Goal: Communication & Community: Answer question/provide support

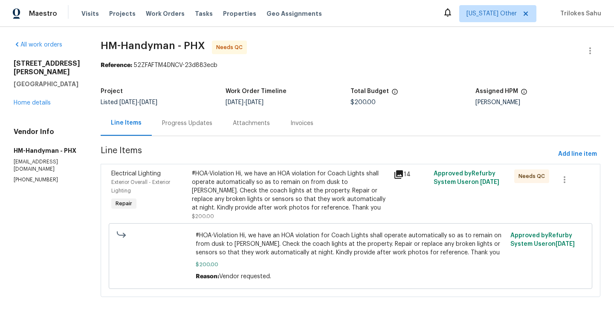
click at [174, 126] on div "Progress Updates" at bounding box center [187, 123] width 50 height 9
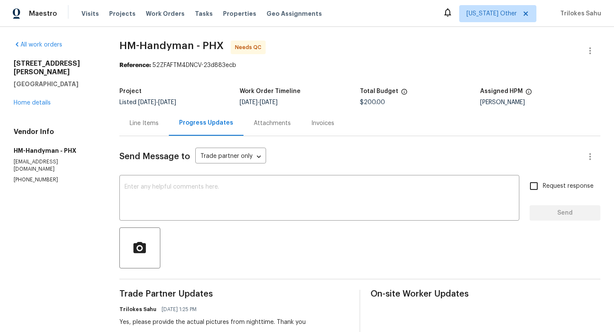
click at [145, 123] on div "Line Items" at bounding box center [144, 123] width 29 height 9
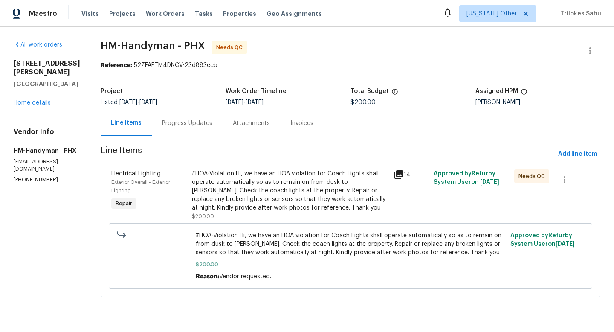
click at [231, 193] on div "#HOA-Violation Hi, we have an HOA violation for Coach Lights shall operate auto…" at bounding box center [290, 190] width 197 height 43
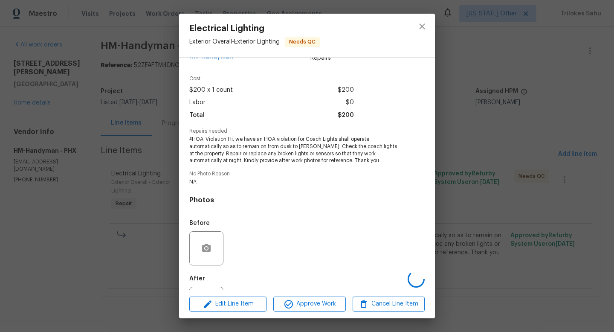
scroll to position [61, 0]
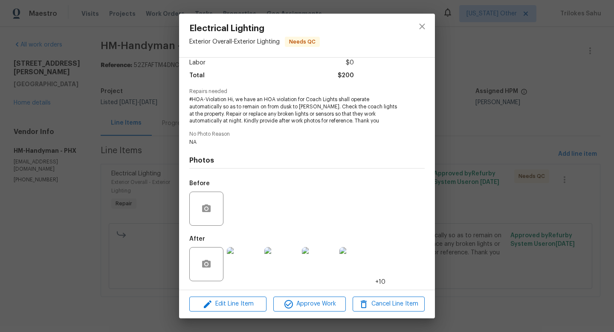
click at [246, 259] on img at bounding box center [244, 264] width 34 height 34
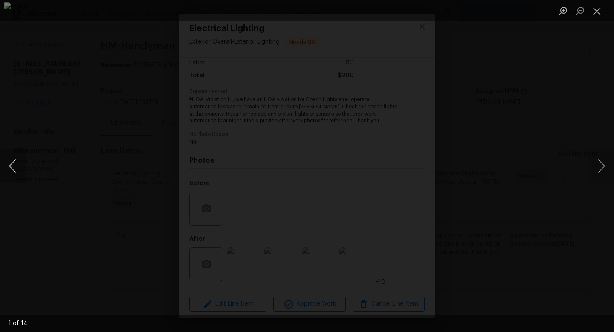
click at [10, 173] on button "Previous image" at bounding box center [13, 166] width 26 height 34
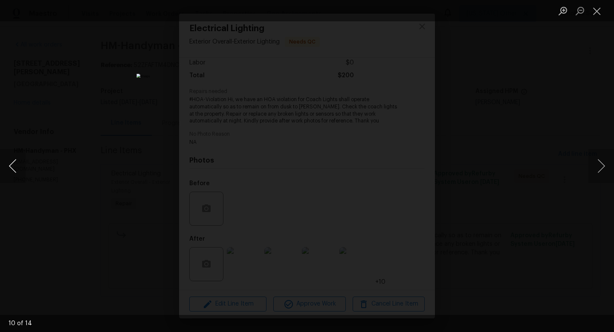
click at [10, 173] on button "Previous image" at bounding box center [13, 166] width 26 height 34
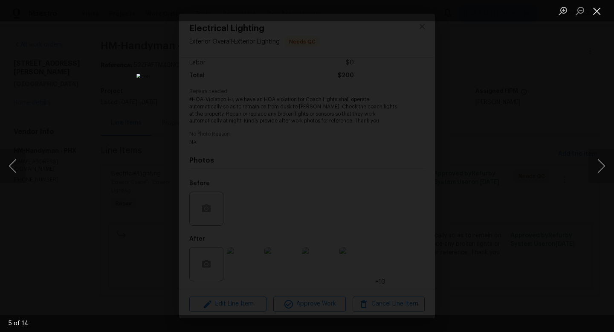
click at [597, 12] on button "Close lightbox" at bounding box center [597, 10] width 17 height 15
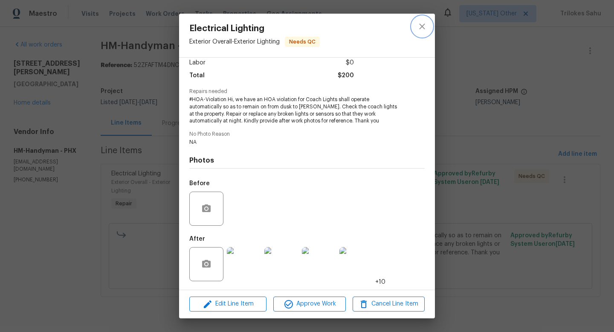
click at [423, 23] on icon "close" at bounding box center [422, 26] width 10 height 10
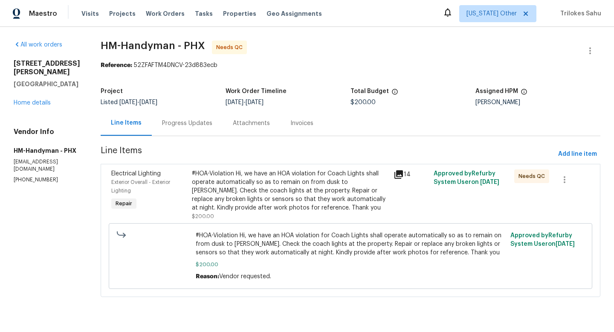
click at [183, 124] on div "Progress Updates" at bounding box center [187, 123] width 50 height 9
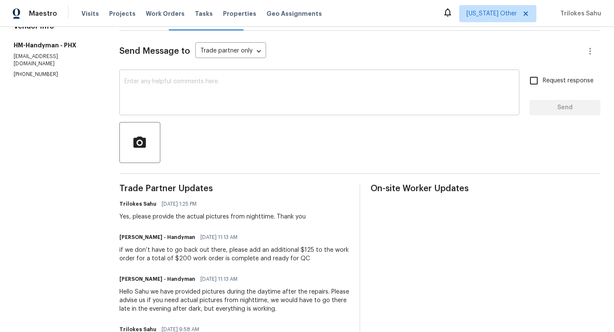
scroll to position [91, 0]
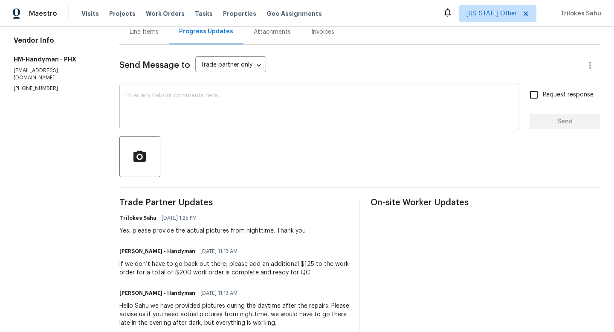
click at [173, 100] on textarea at bounding box center [320, 108] width 390 height 30
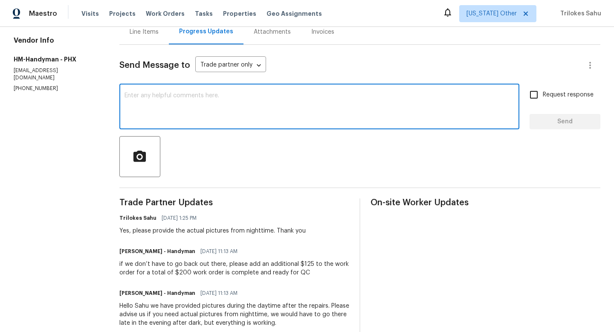
paste textarea "Hello, do we have any updates on the above request? please advise"
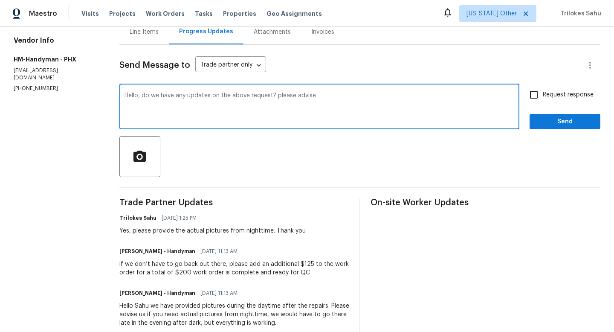
type textarea "Hello, do we have any updates on the above request? please advise"
click at [534, 92] on input "Request response" at bounding box center [534, 95] width 18 height 18
checkbox input "true"
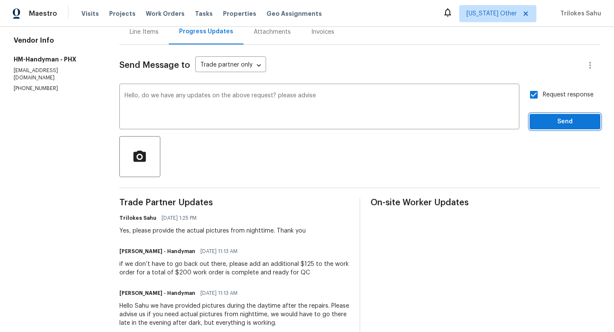
click at [550, 123] on span "Send" at bounding box center [565, 121] width 57 height 11
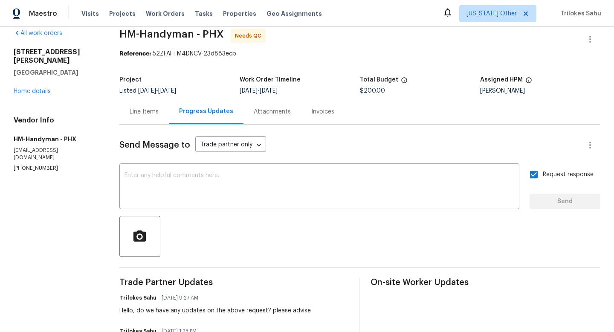
scroll to position [12, 0]
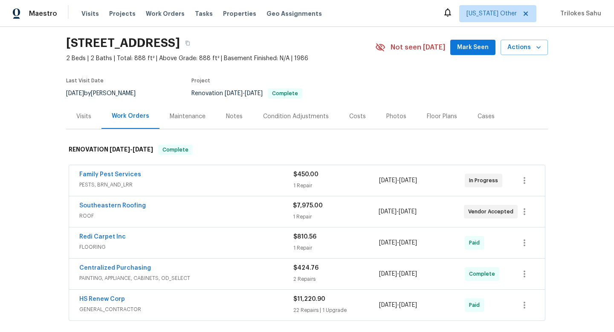
scroll to position [28, 0]
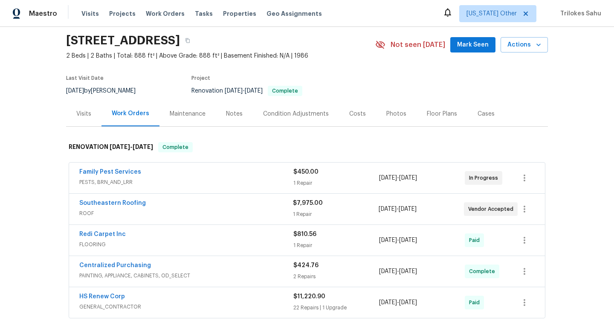
click at [144, 206] on div "Southeastern Roofing" at bounding box center [186, 204] width 214 height 10
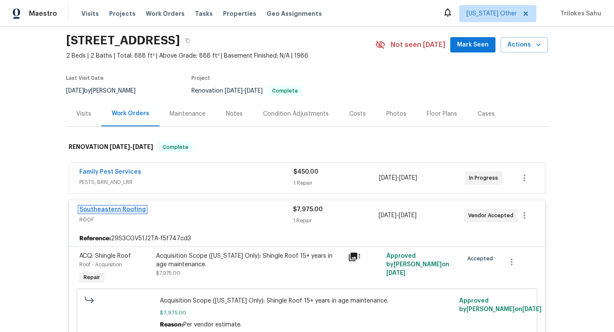
click at [130, 206] on link "Southeastern Roofing" at bounding box center [112, 209] width 67 height 6
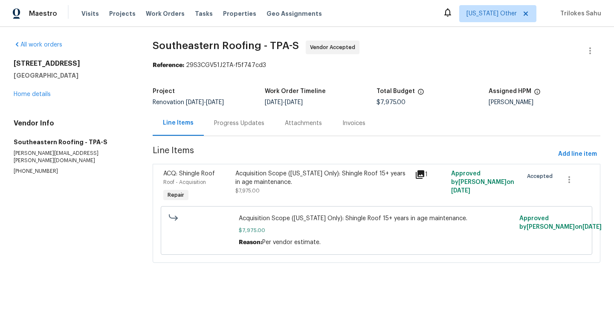
click at [223, 125] on div "Progress Updates" at bounding box center [239, 123] width 50 height 9
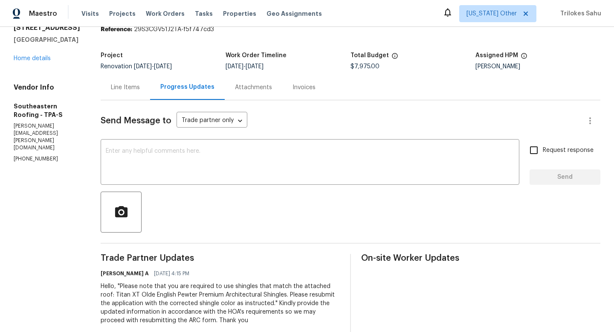
scroll to position [30, 0]
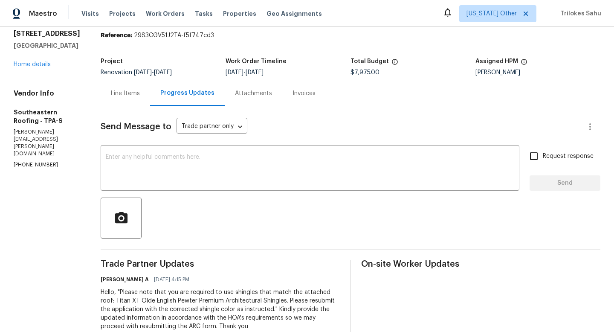
click at [230, 98] on div "Attachments" at bounding box center [254, 93] width 58 height 25
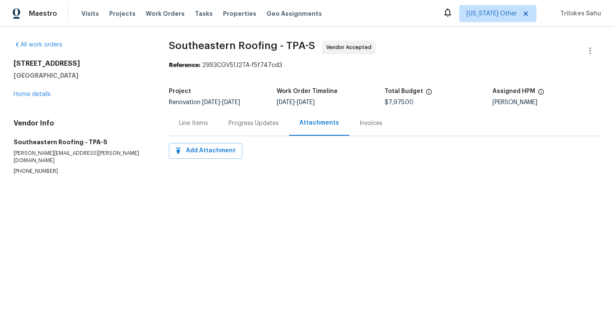
click at [248, 119] on div "Progress Updates" at bounding box center [254, 123] width 50 height 9
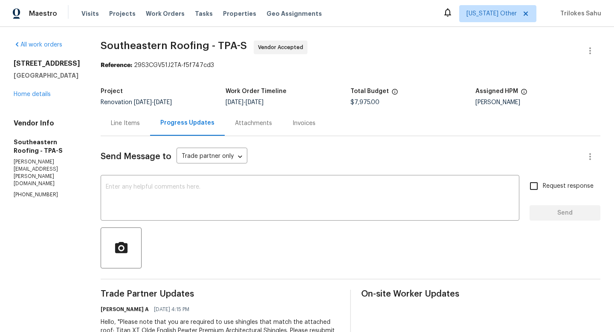
click at [116, 129] on div "Line Items" at bounding box center [125, 122] width 49 height 25
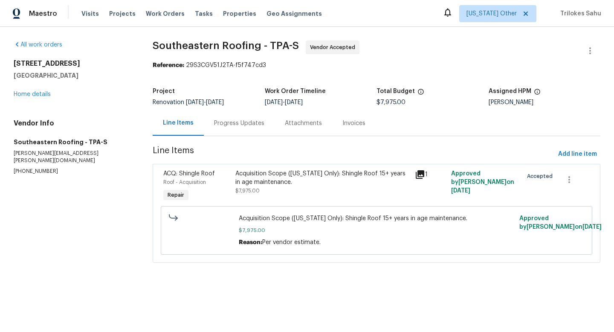
click at [241, 131] on div "Progress Updates" at bounding box center [239, 122] width 71 height 25
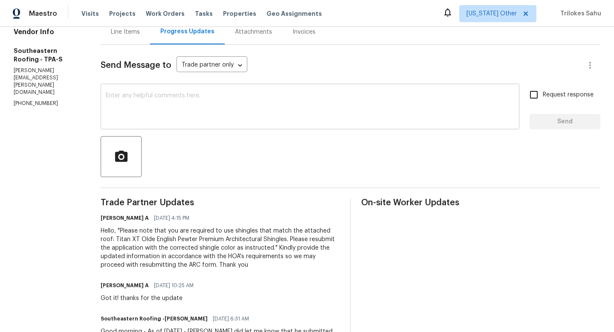
scroll to position [117, 0]
